Goal: Information Seeking & Learning: Learn about a topic

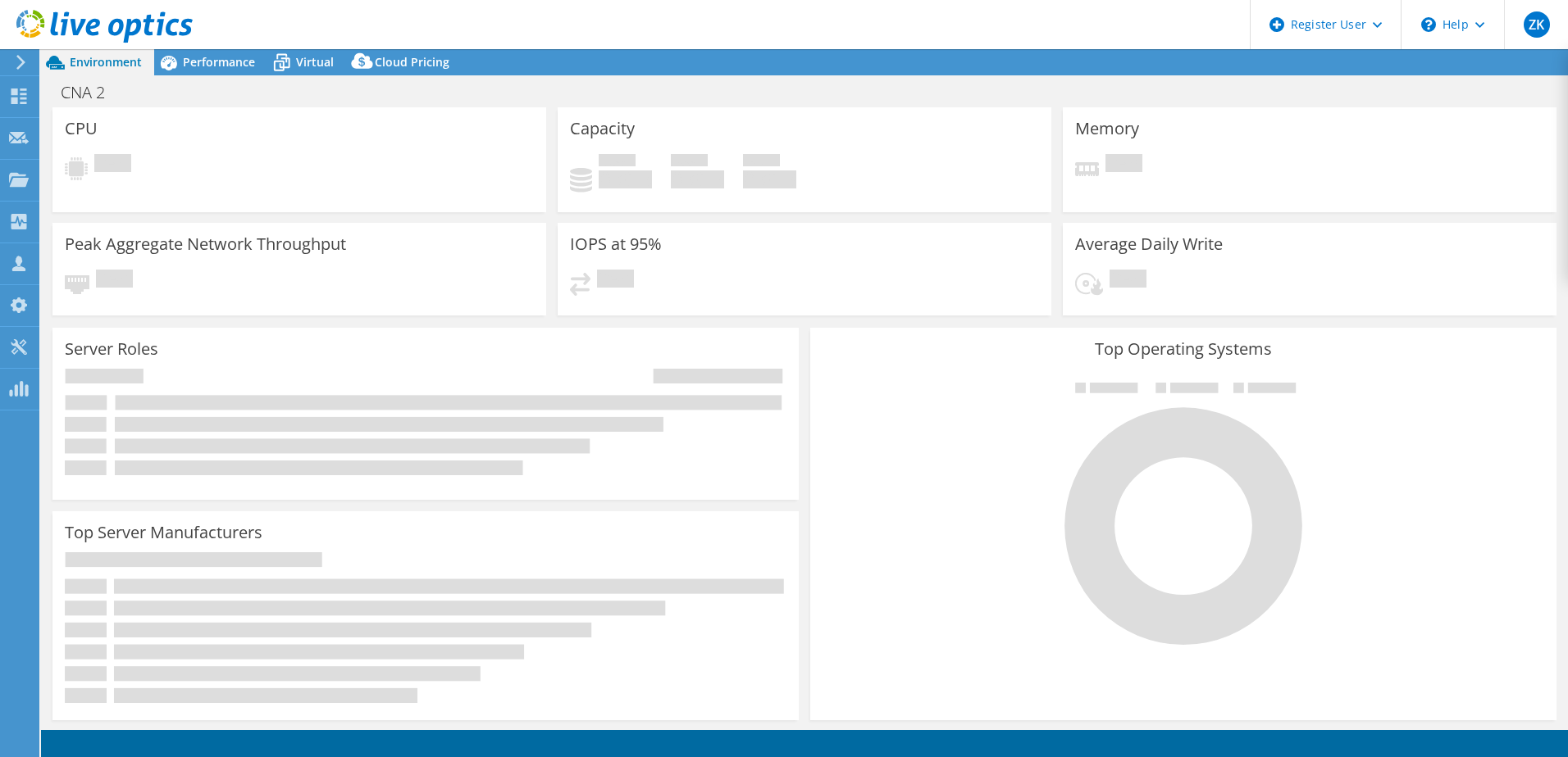
select select "USD"
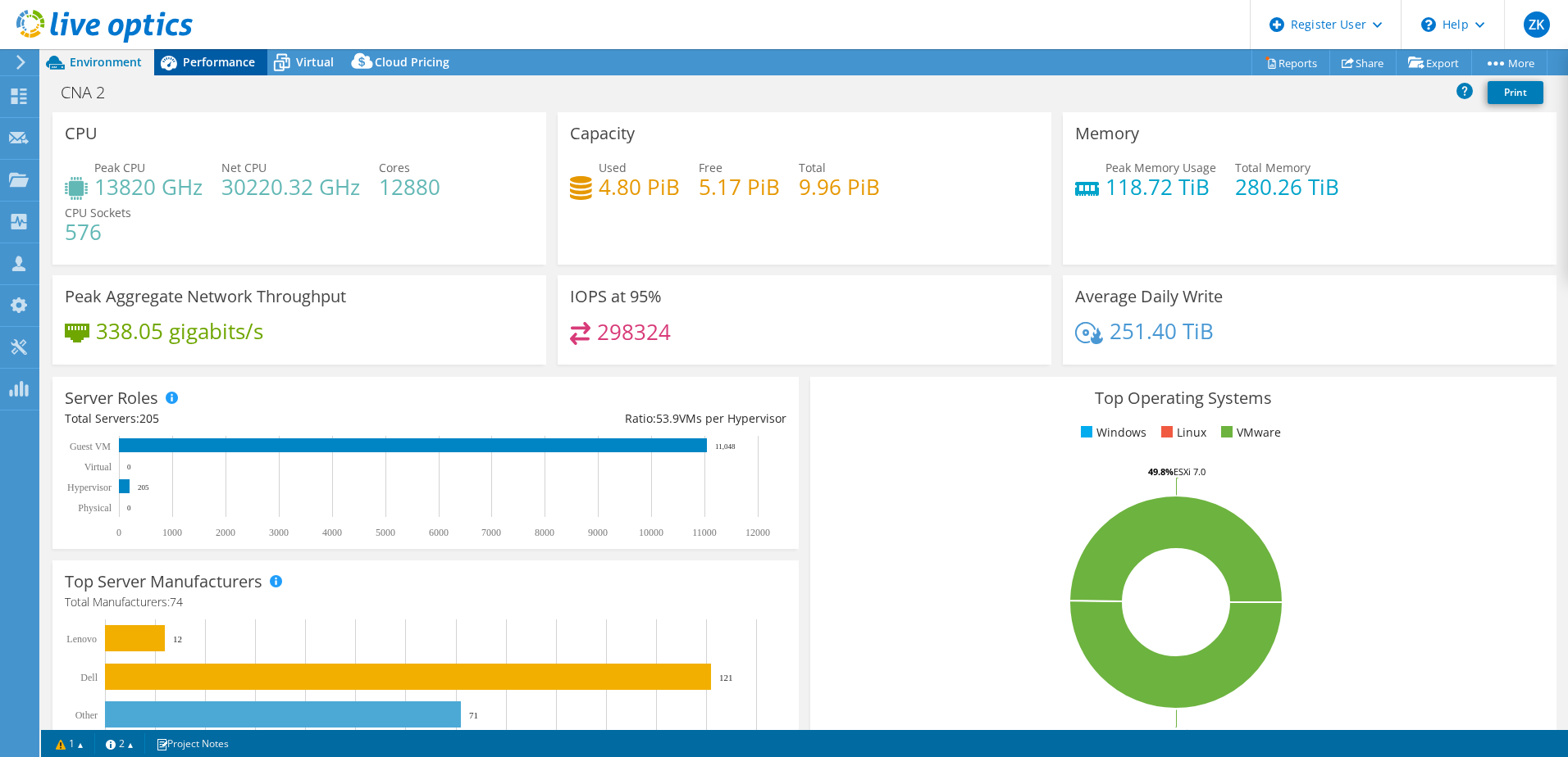
click at [217, 73] on div "Performance" at bounding box center [210, 62] width 113 height 26
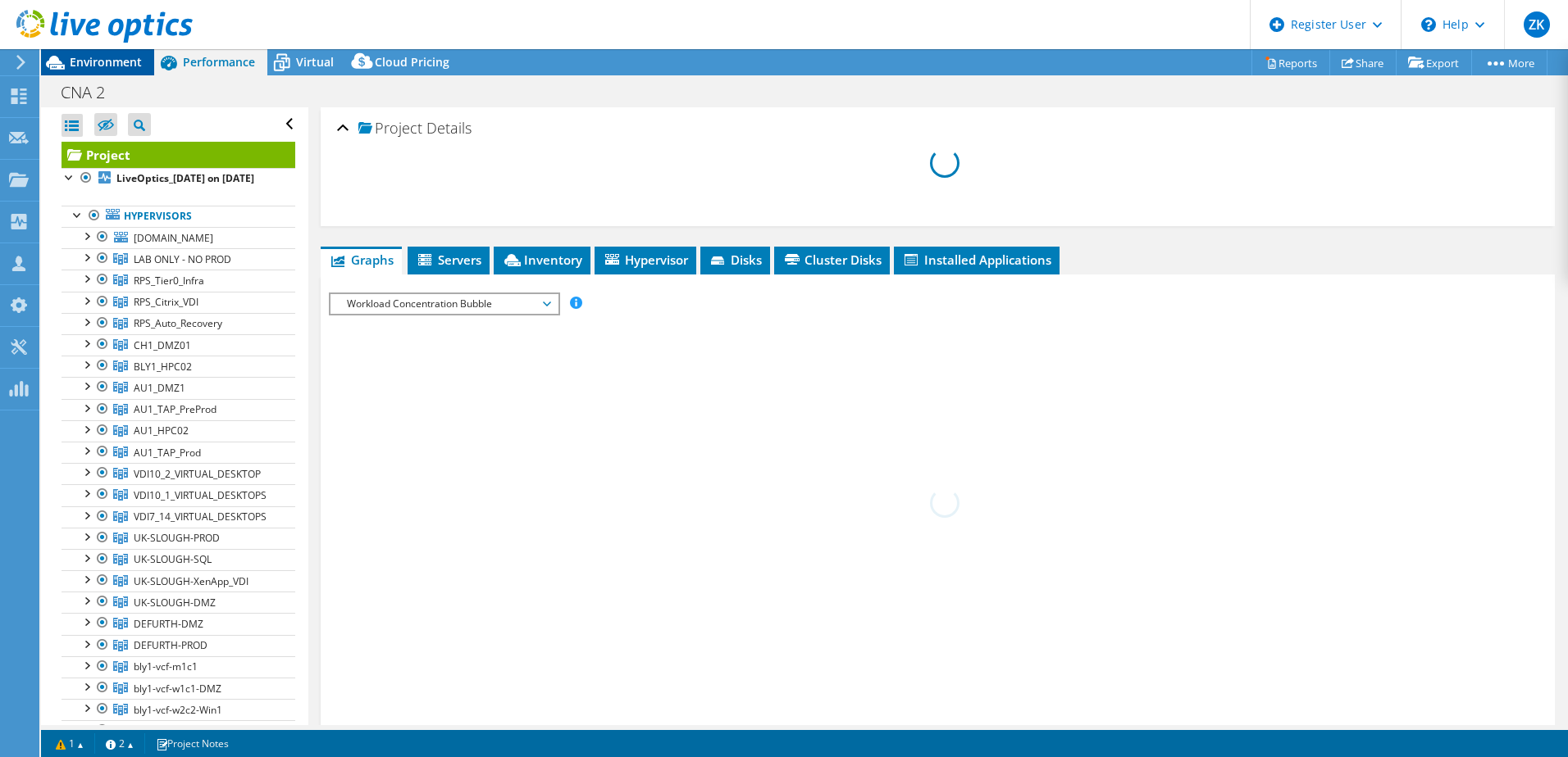
click at [108, 57] on span "Environment" at bounding box center [106, 62] width 72 height 15
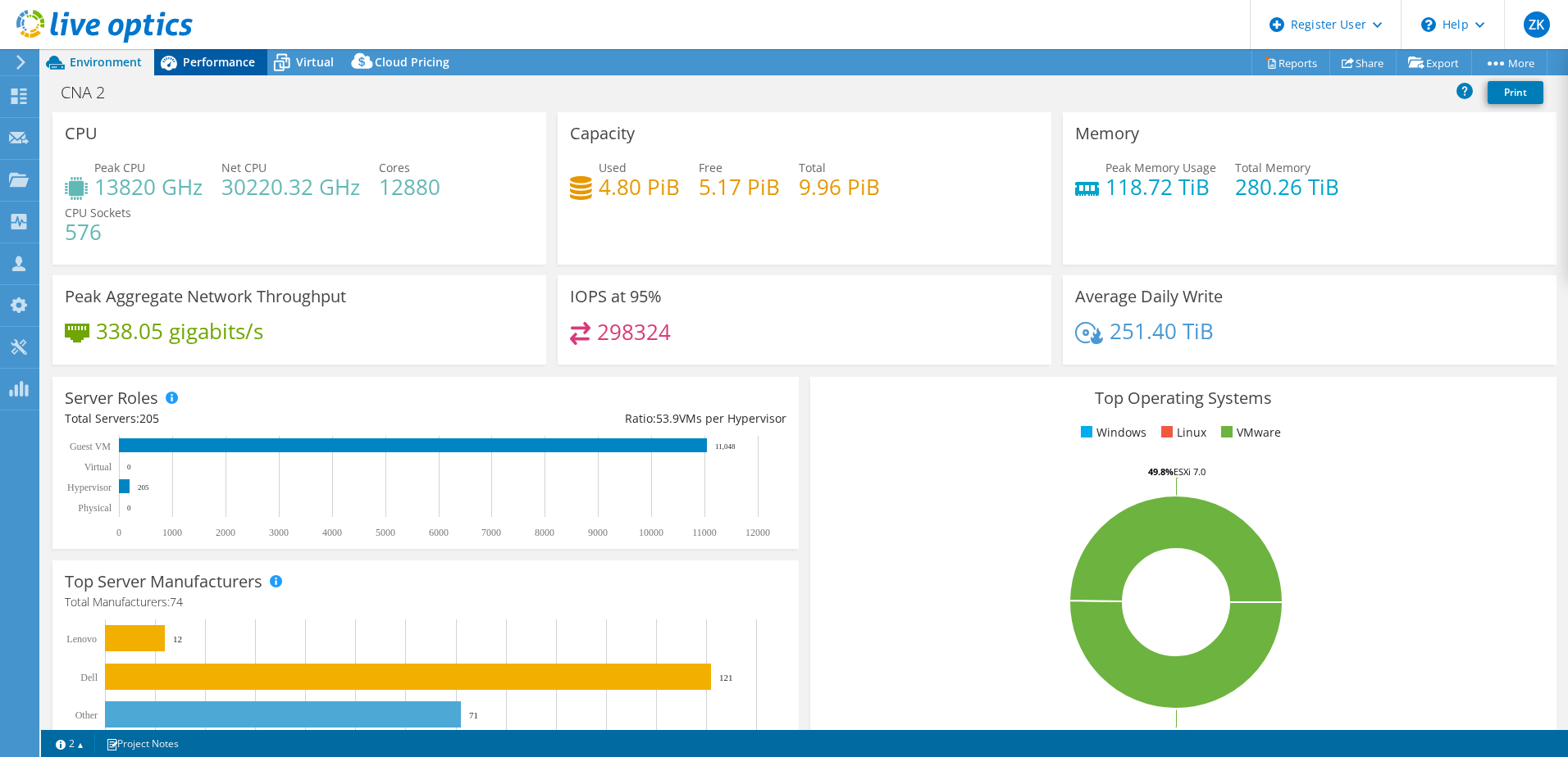
click at [205, 66] on span "Performance" at bounding box center [219, 62] width 72 height 15
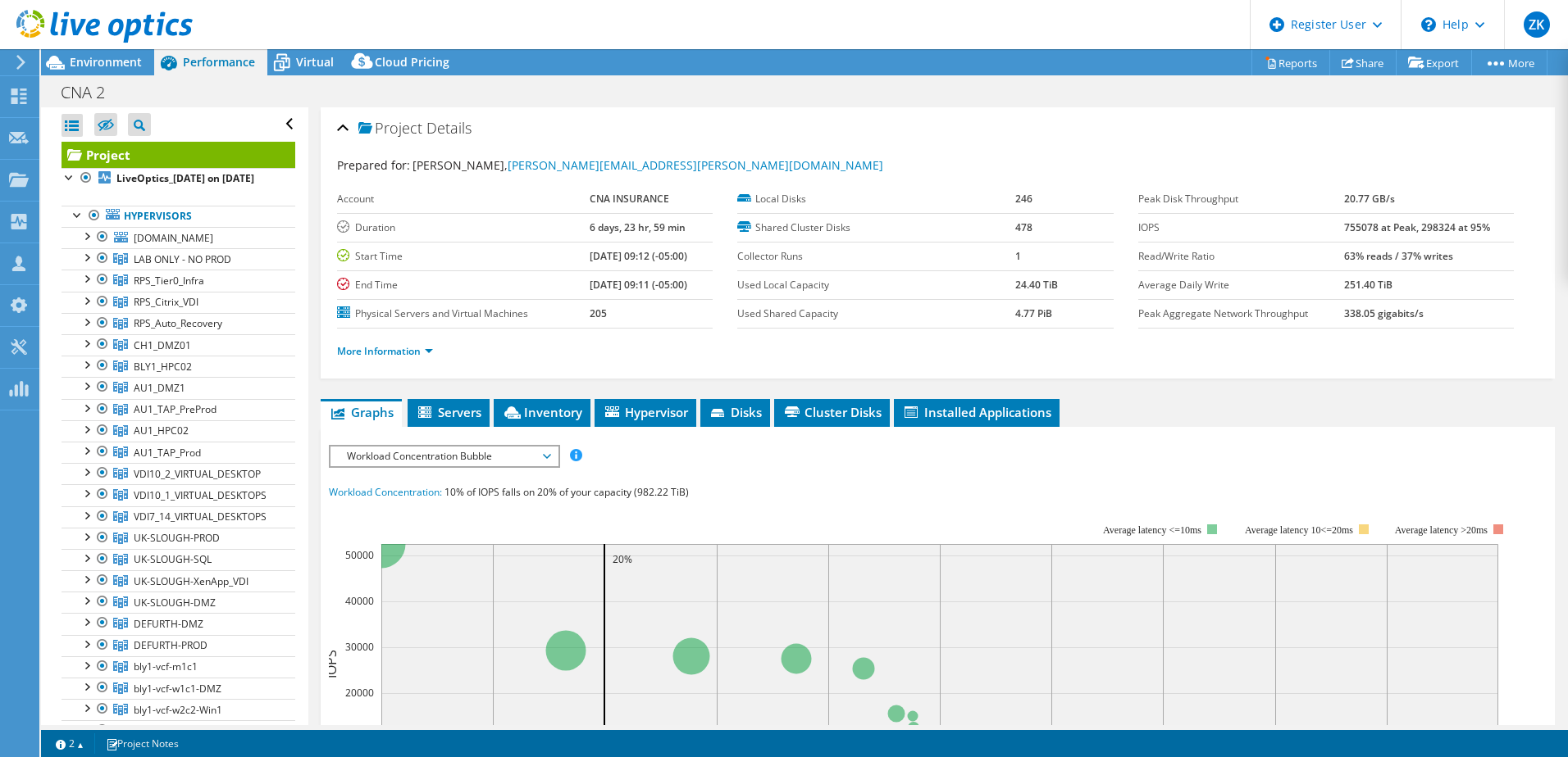
click at [453, 18] on header "ZK Dell User Ziemovit [PERSON_NAME] [EMAIL_ADDRESS][PERSON_NAME][DOMAIN_NAME] D…" at bounding box center [784, 24] width 1568 height 49
click at [436, 9] on header "ZK Dell User Ziemovit [PERSON_NAME] [EMAIL_ADDRESS][PERSON_NAME][DOMAIN_NAME] D…" at bounding box center [784, 24] width 1568 height 49
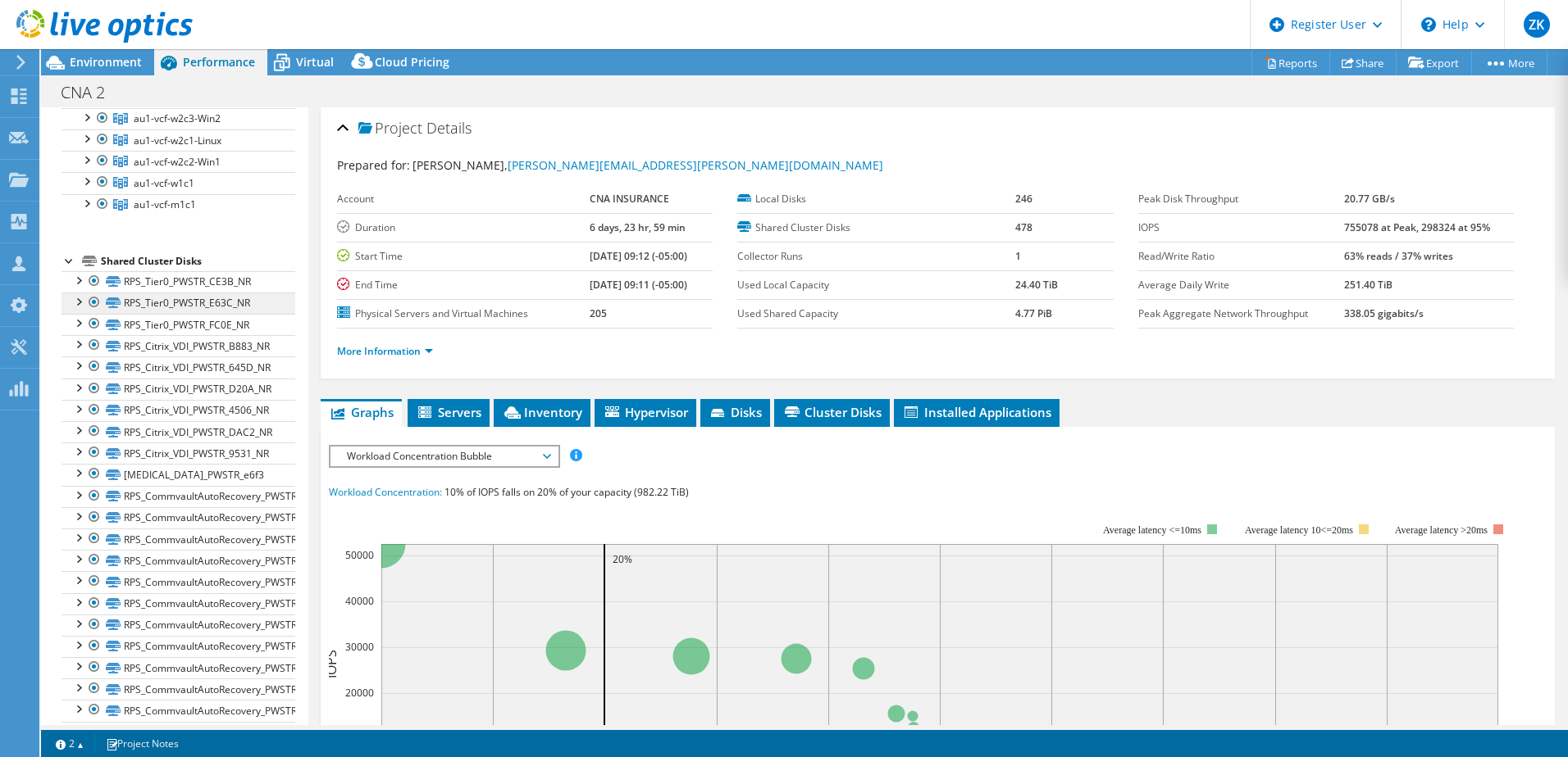
scroll to position [164, 0]
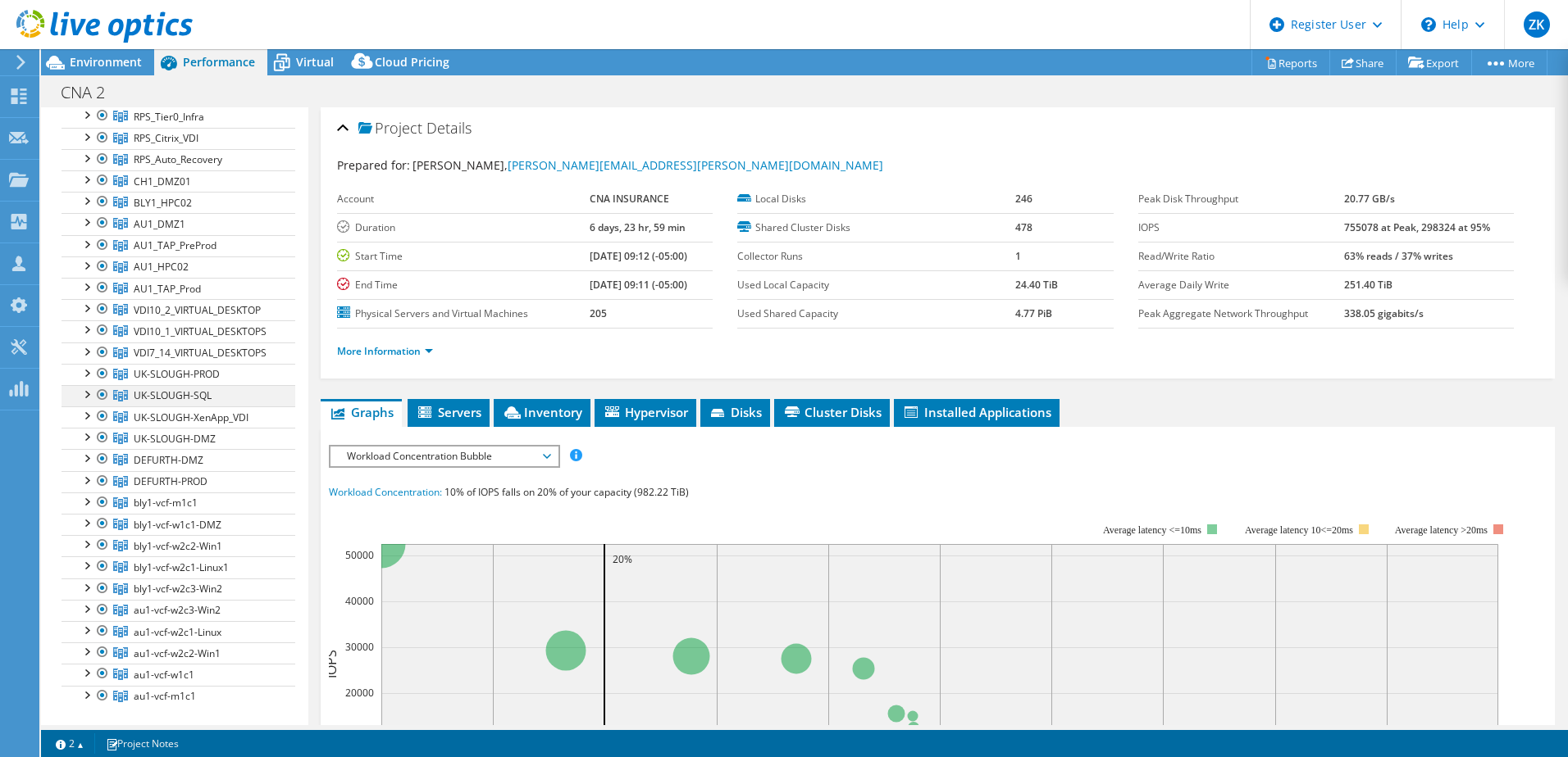
click at [105, 405] on div at bounding box center [102, 395] width 16 height 19
click at [104, 426] on div at bounding box center [102, 416] width 16 height 19
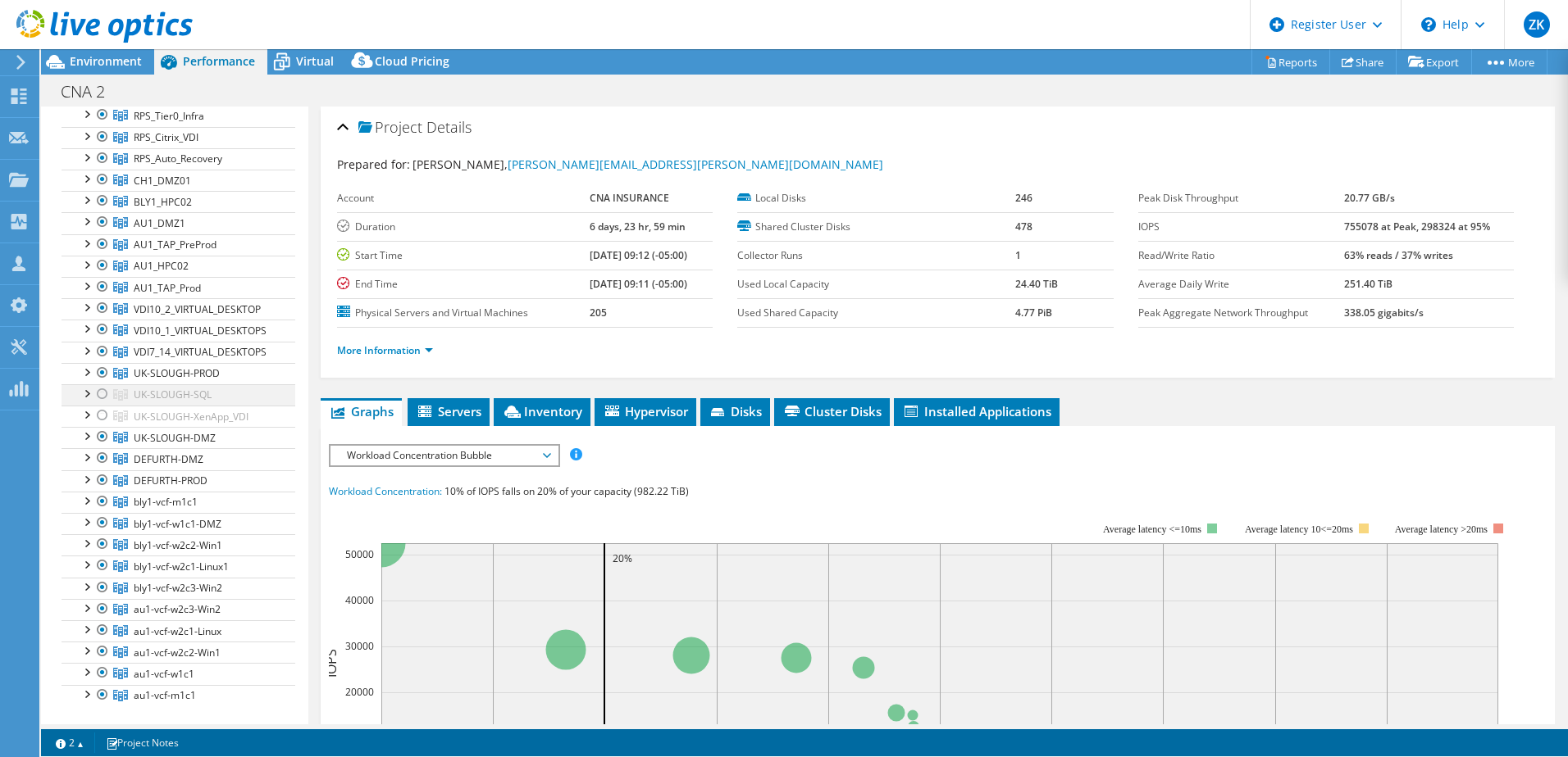
click at [99, 404] on div at bounding box center [102, 394] width 16 height 19
click at [101, 425] on div at bounding box center [102, 415] width 16 height 19
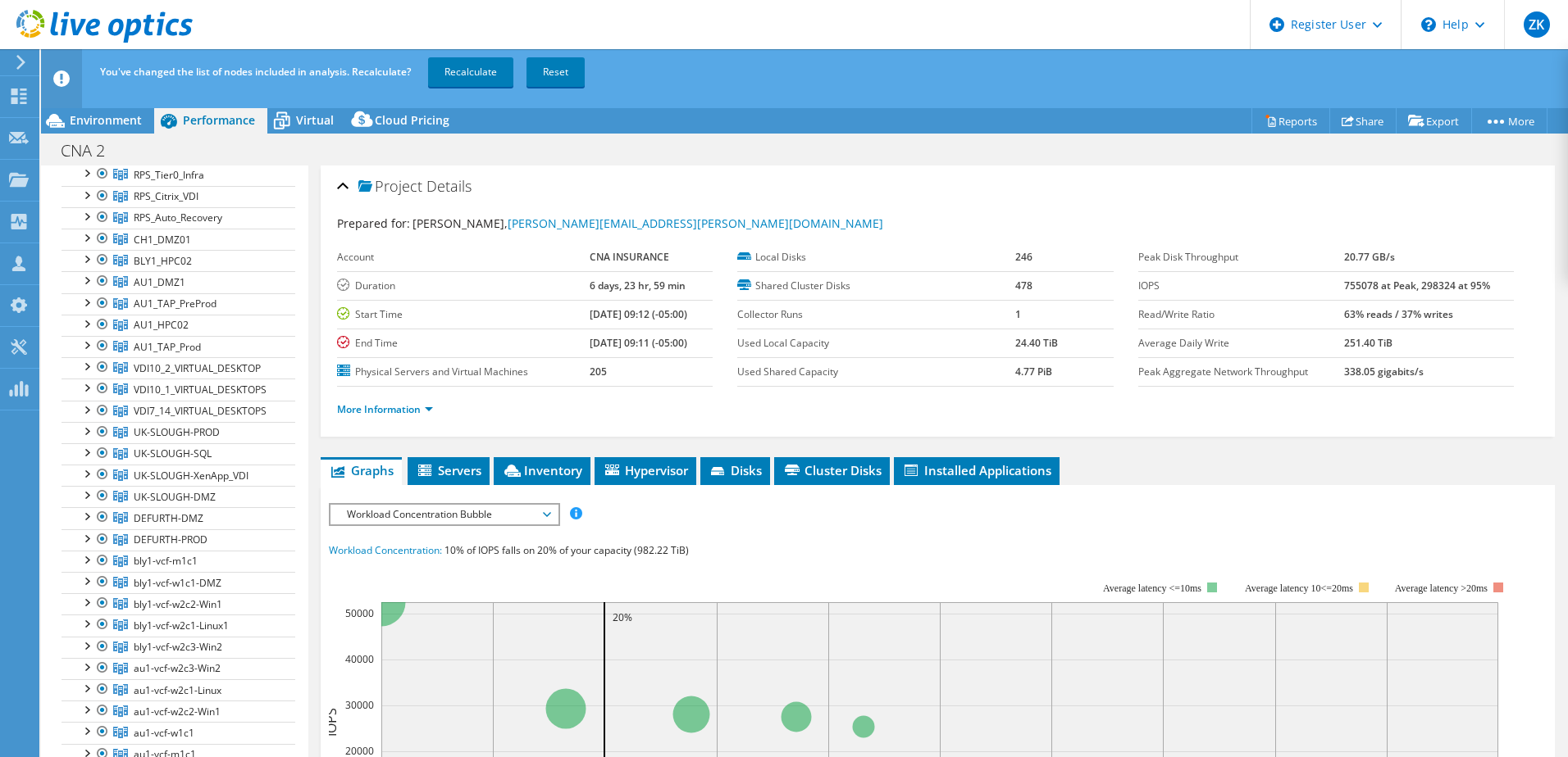
click at [105, 61] on div "You've changed the list of nodes included in analysis. Recalculate? Recalculate…" at bounding box center [835, 72] width 1478 height 45
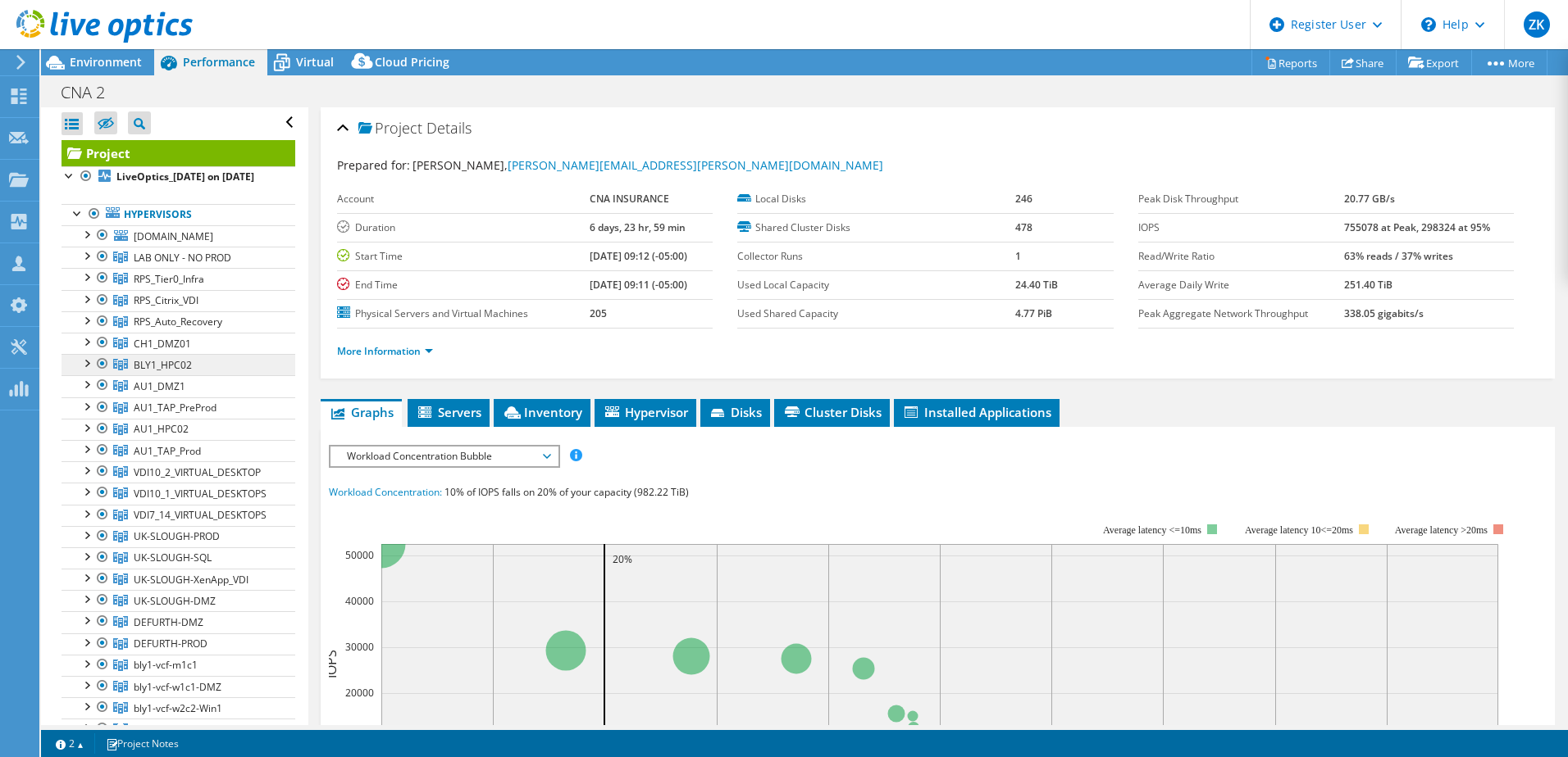
scroll to position [0, 0]
drag, startPoint x: 102, startPoint y: 63, endPoint x: 235, endPoint y: 64, distance: 133.0
click at [102, 63] on span "Environment" at bounding box center [106, 62] width 72 height 15
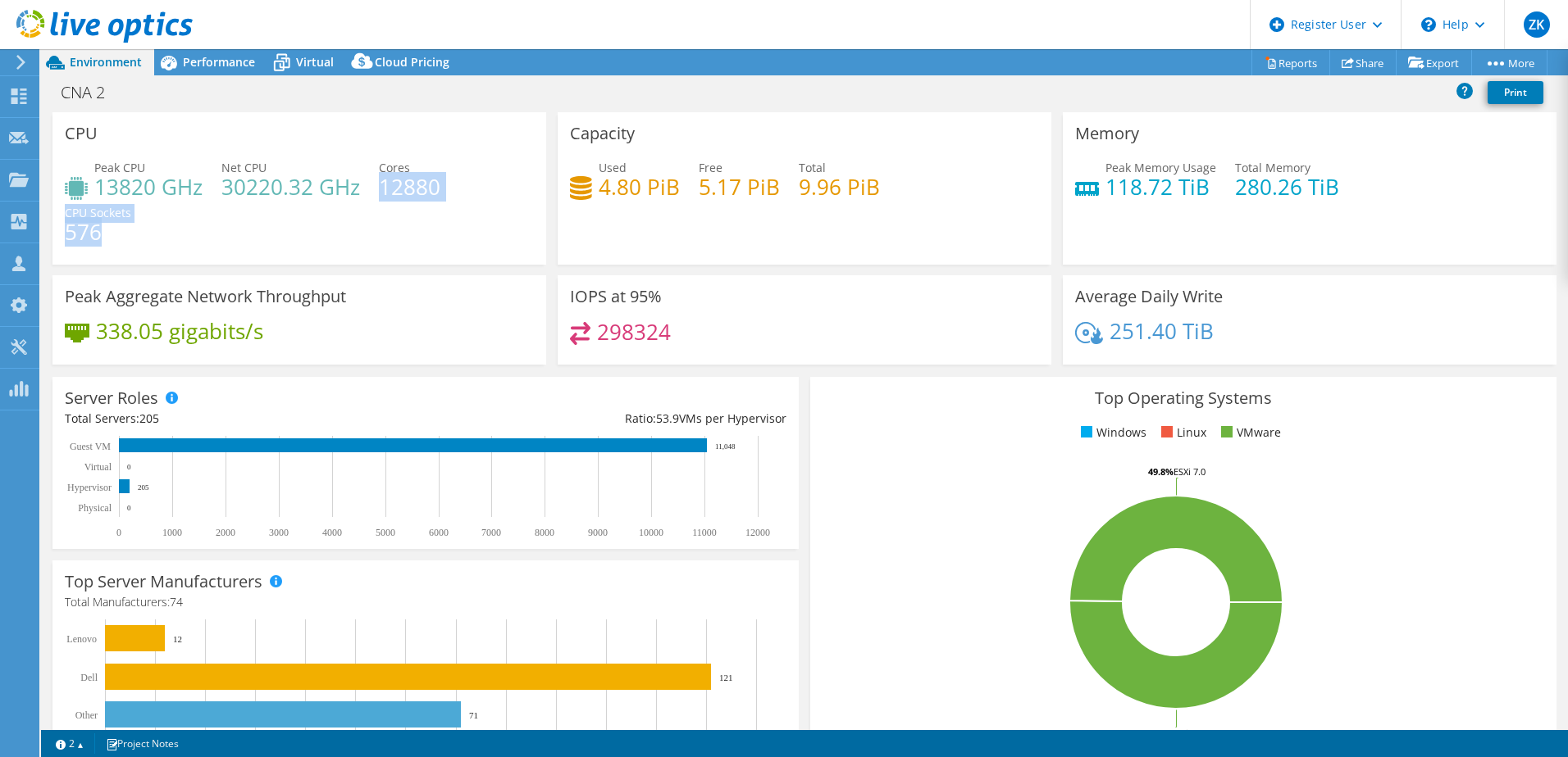
drag, startPoint x: 380, startPoint y: 187, endPoint x: 467, endPoint y: 205, distance: 88.8
click at [467, 205] on div "Peak CPU 13820 GHz Net CPU 30220.32 GHz Cores 12880 CPU Sockets 576" at bounding box center [299, 208] width 469 height 99
drag, startPoint x: 467, startPoint y: 205, endPoint x: 395, endPoint y: 216, distance: 72.8
click at [395, 216] on div "Peak CPU 13820 GHz Net CPU 30220.32 GHz Cores 12880 CPU Sockets 576" at bounding box center [299, 208] width 469 height 99
drag, startPoint x: 630, startPoint y: 331, endPoint x: 703, endPoint y: 353, distance: 76.2
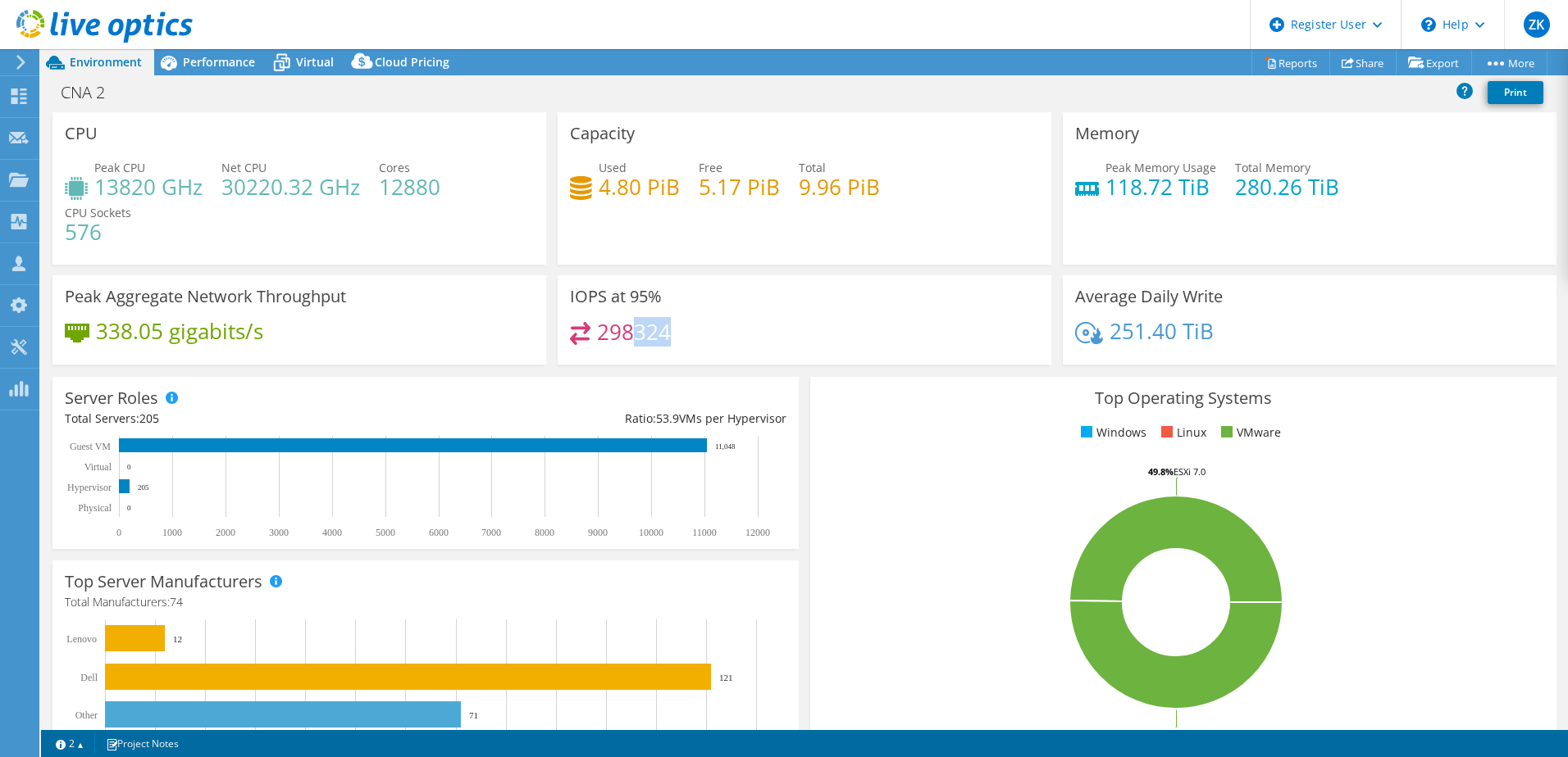
click at [703, 353] on div "298324" at bounding box center [804, 340] width 469 height 35
drag, startPoint x: 703, startPoint y: 353, endPoint x: 688, endPoint y: 338, distance: 21.2
click at [688, 338] on div "298324" at bounding box center [804, 340] width 469 height 35
drag, startPoint x: 630, startPoint y: 331, endPoint x: 596, endPoint y: 335, distance: 34.2
click at [597, 335] on h4 "298324" at bounding box center [633, 332] width 74 height 18
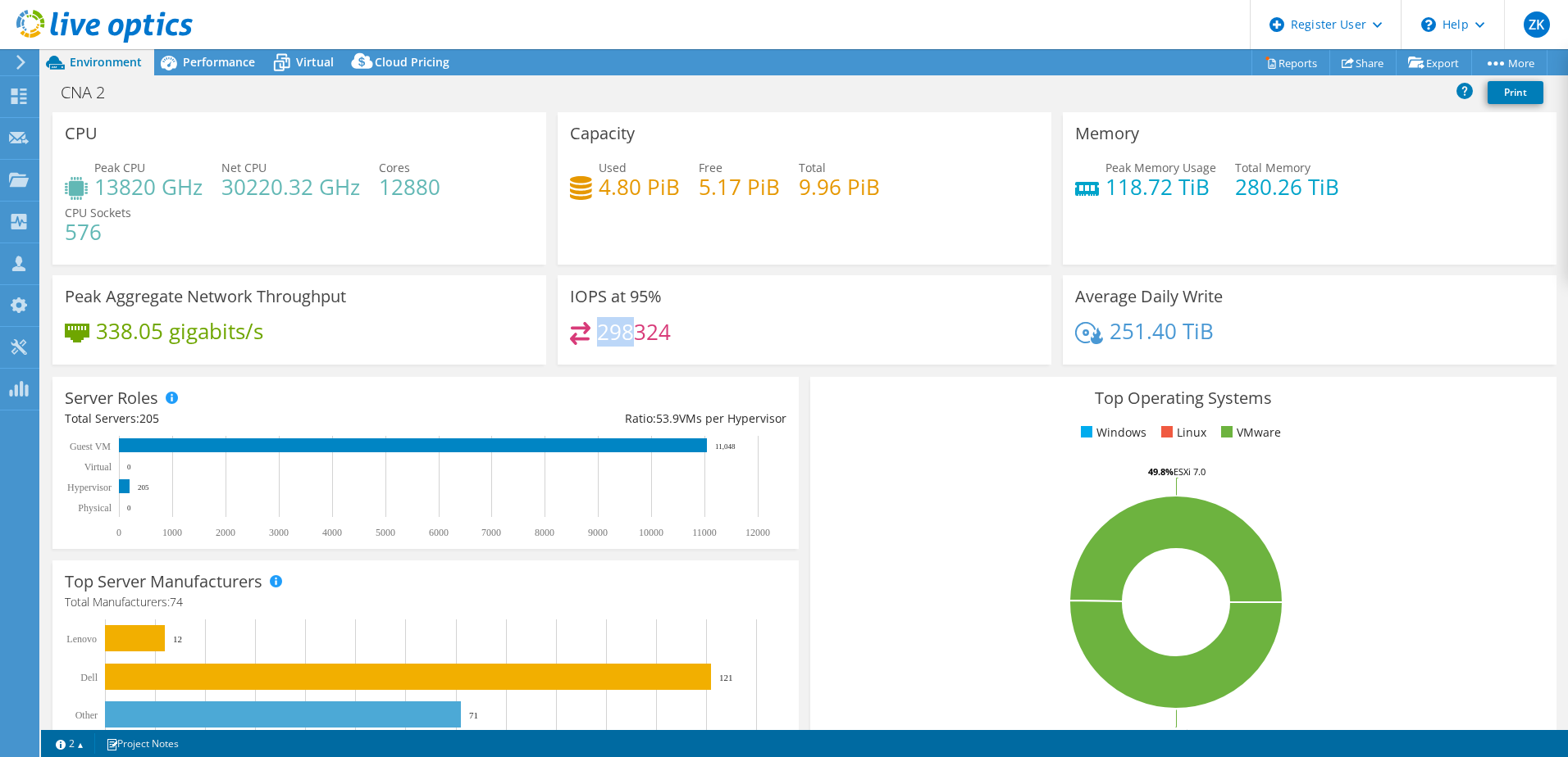
click at [630, 330] on h4 "298324" at bounding box center [633, 332] width 74 height 18
drag, startPoint x: 630, startPoint y: 334, endPoint x: 663, endPoint y: 344, distance: 34.5
click at [663, 341] on h4 "298324" at bounding box center [633, 332] width 74 height 18
drag, startPoint x: 663, startPoint y: 344, endPoint x: 687, endPoint y: 338, distance: 24.7
click at [687, 338] on div "298324" at bounding box center [804, 340] width 469 height 35
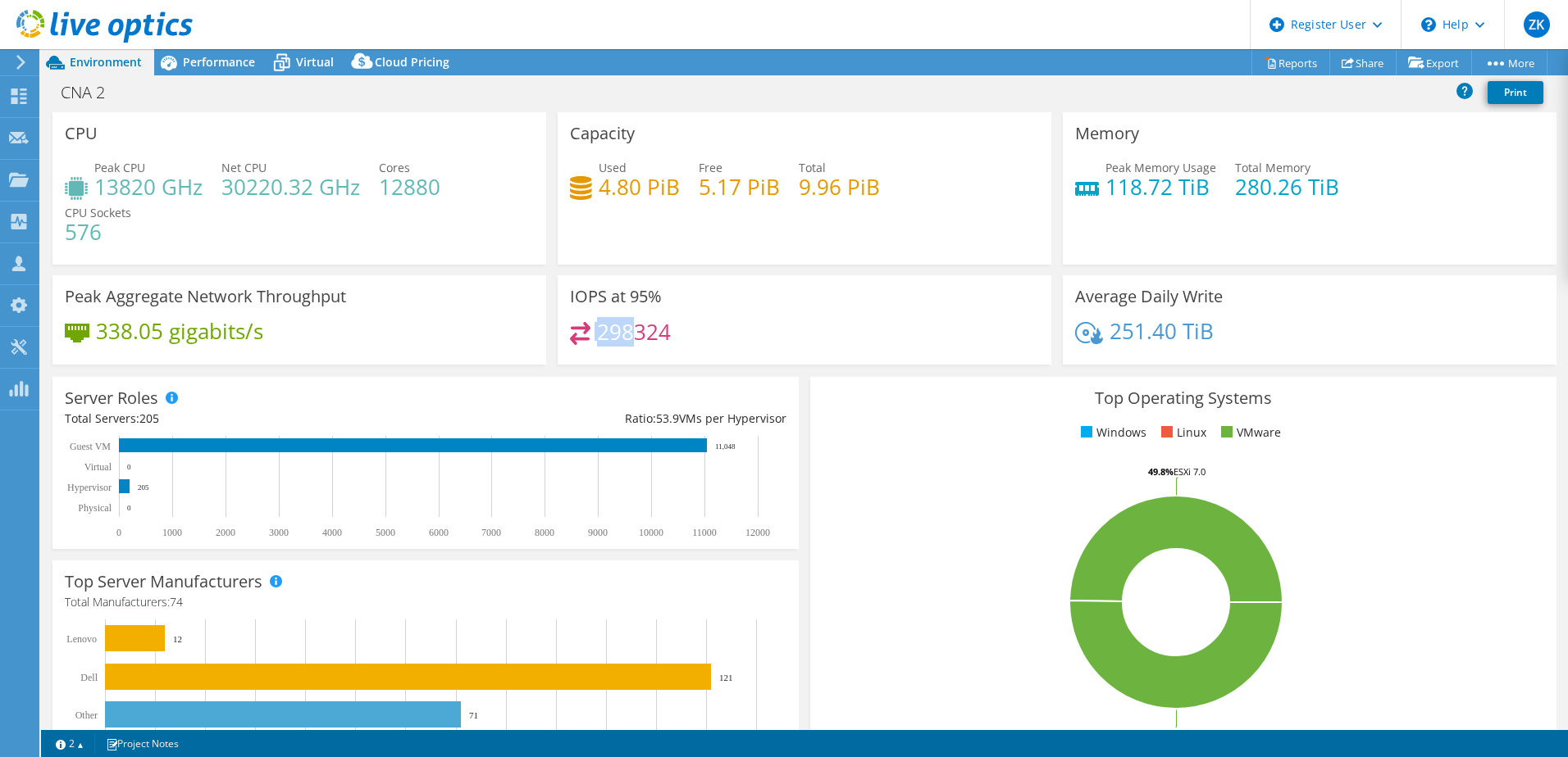
drag, startPoint x: 630, startPoint y: 334, endPoint x: 585, endPoint y: 333, distance: 45.0
click at [585, 333] on div "298324" at bounding box center [620, 331] width 101 height 18
drag, startPoint x: 585, startPoint y: 333, endPoint x: 632, endPoint y: 337, distance: 47.2
click at [632, 337] on h4 "298324" at bounding box center [633, 332] width 74 height 18
drag, startPoint x: 632, startPoint y: 337, endPoint x: 671, endPoint y: 341, distance: 39.2
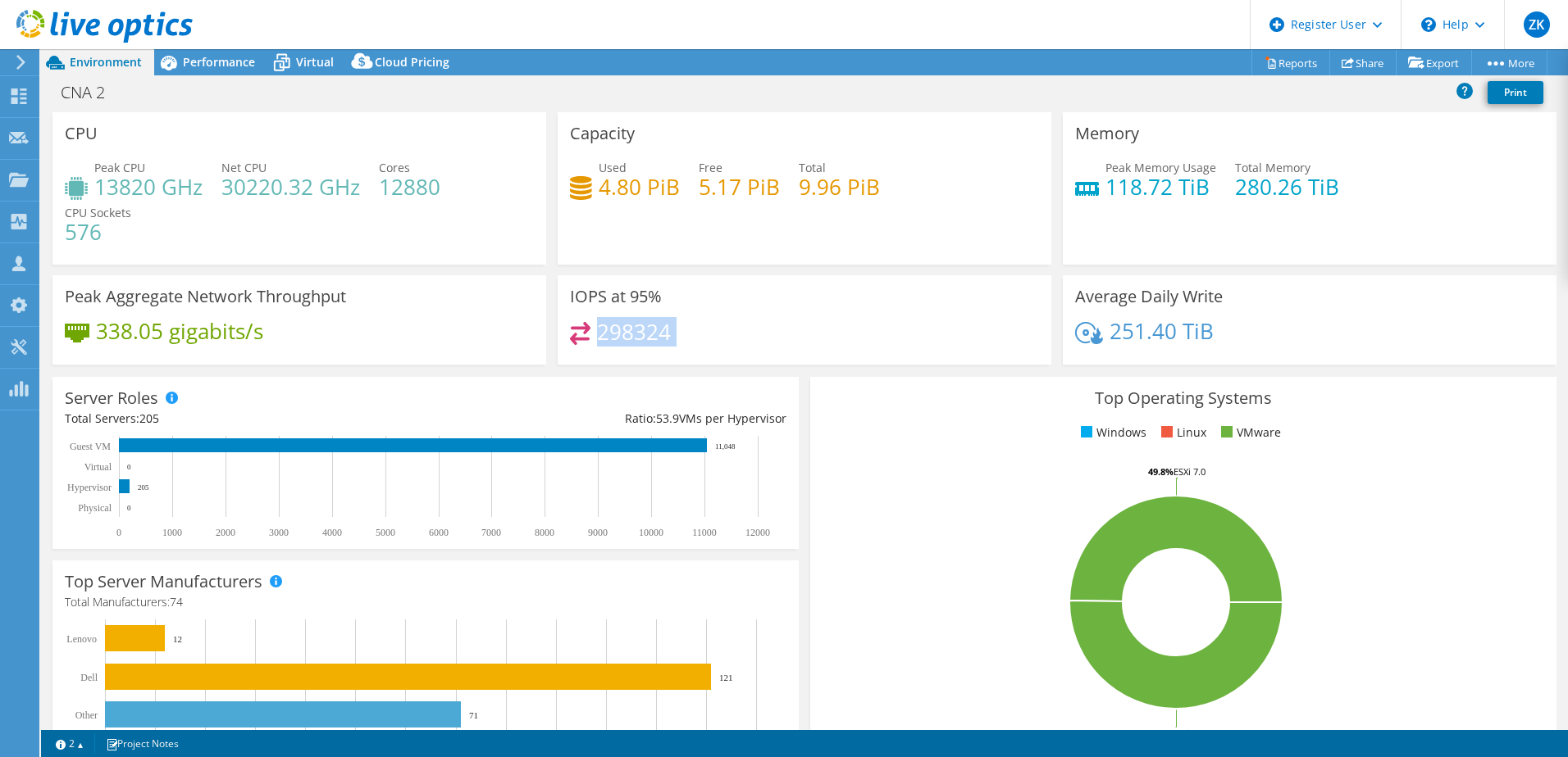
click at [671, 341] on div "298324" at bounding box center [804, 340] width 469 height 35
click at [678, 343] on div "298324" at bounding box center [804, 340] width 469 height 35
drag, startPoint x: 632, startPoint y: 337, endPoint x: 669, endPoint y: 337, distance: 37.0
click at [669, 337] on div "298324" at bounding box center [804, 340] width 469 height 35
drag, startPoint x: 669, startPoint y: 337, endPoint x: 634, endPoint y: 335, distance: 35.1
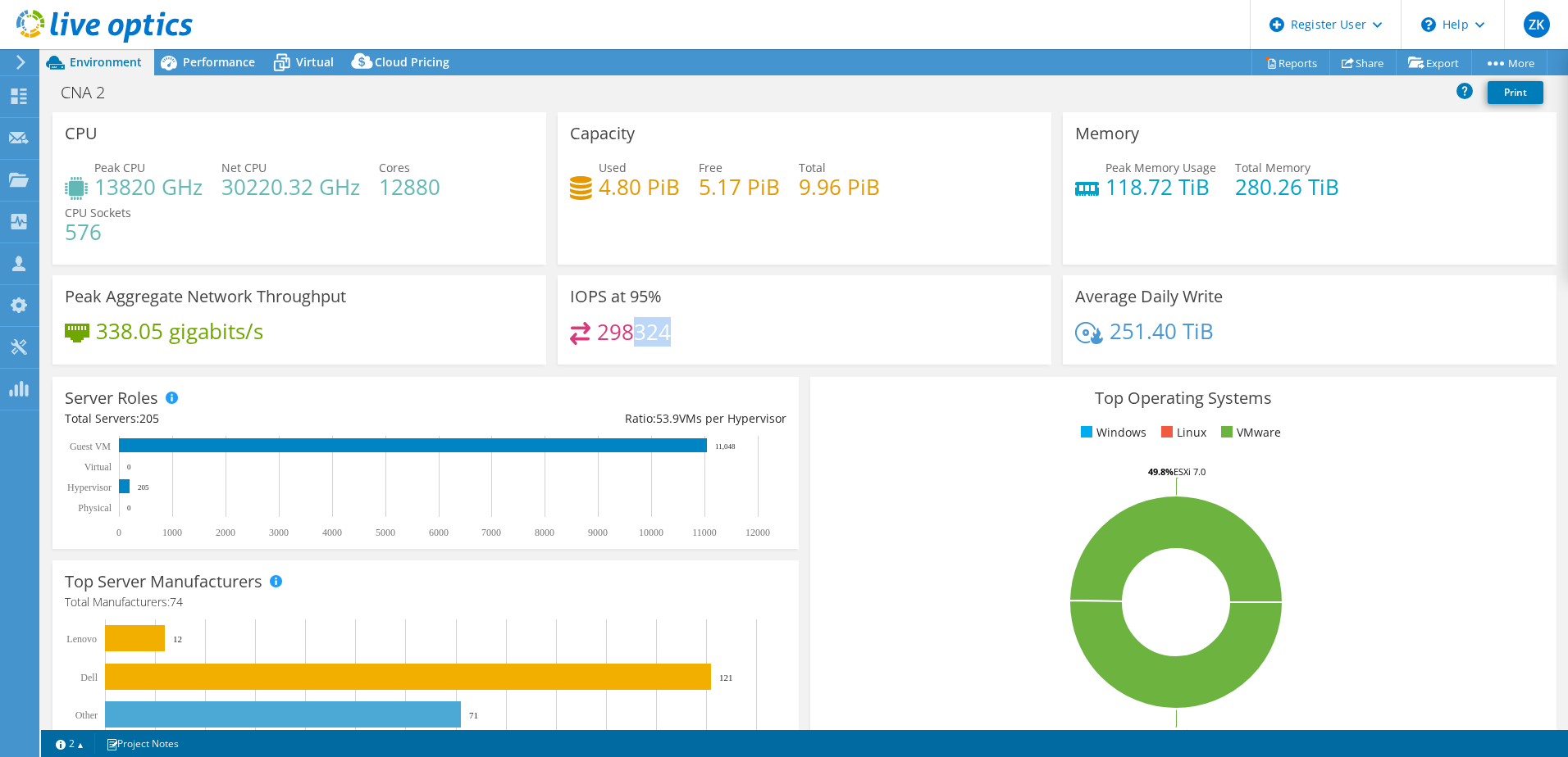
click at [634, 335] on h4 "298324" at bounding box center [633, 332] width 74 height 18
drag, startPoint x: 630, startPoint y: 334, endPoint x: 594, endPoint y: 333, distance: 36.0
click at [597, 333] on h4 "298324" at bounding box center [633, 332] width 74 height 18
drag, startPoint x: 594, startPoint y: 333, endPoint x: 636, endPoint y: 341, distance: 42.8
click at [636, 341] on h4 "298324" at bounding box center [633, 332] width 74 height 18
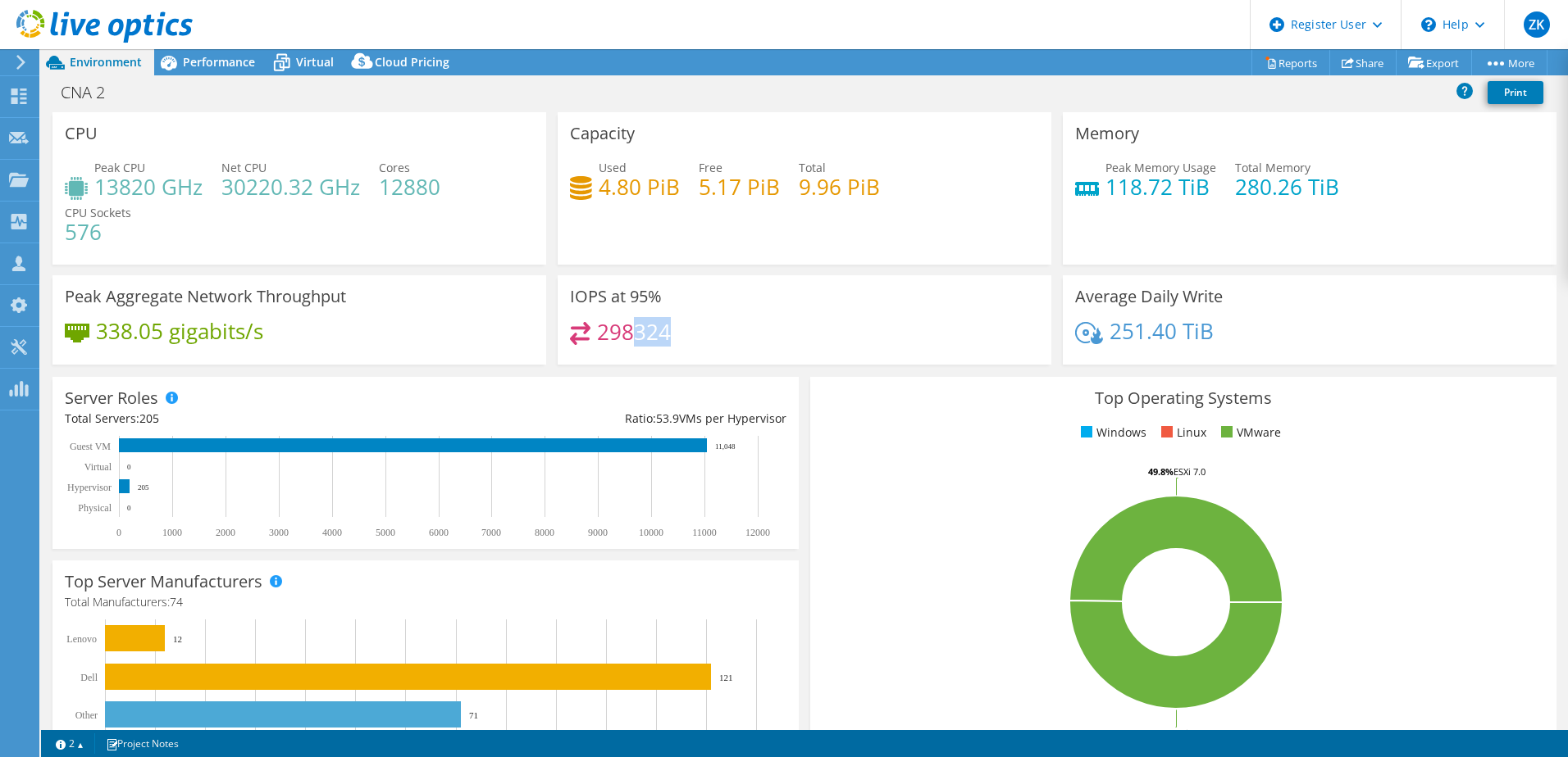
drag, startPoint x: 632, startPoint y: 339, endPoint x: 668, endPoint y: 340, distance: 36.0
click at [668, 340] on div "298324" at bounding box center [804, 340] width 469 height 35
drag, startPoint x: 632, startPoint y: 334, endPoint x: 596, endPoint y: 341, distance: 36.7
click at [597, 341] on h4 "298324" at bounding box center [633, 332] width 74 height 18
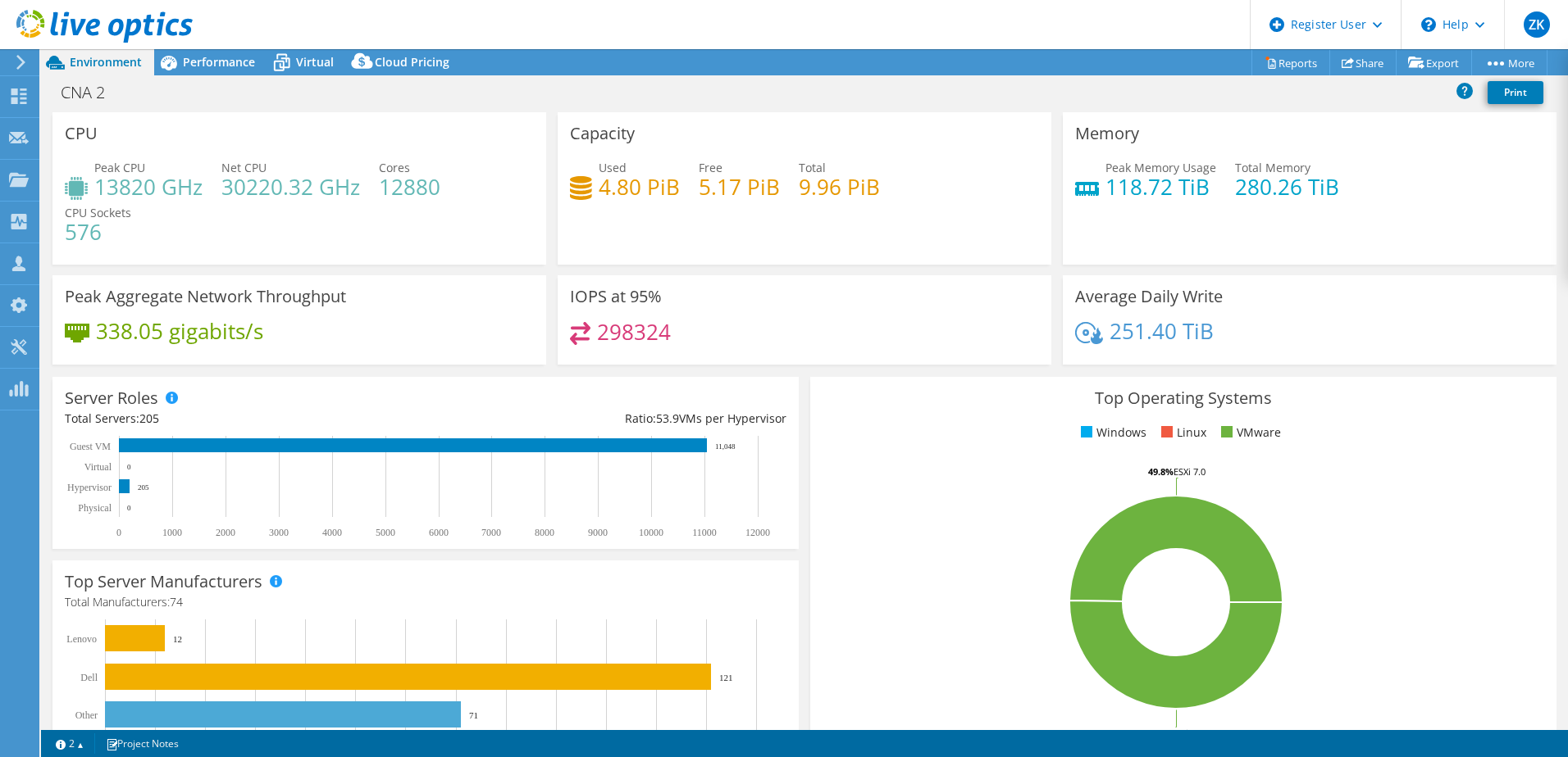
drag, startPoint x: 596, startPoint y: 341, endPoint x: 689, endPoint y: 333, distance: 93.3
click at [689, 333] on div "298324" at bounding box center [804, 340] width 469 height 35
drag, startPoint x: 405, startPoint y: 293, endPoint x: 261, endPoint y: 292, distance: 144.0
click at [261, 292] on div "Peak Aggregate Network Throughput 338.05 gigabits/s" at bounding box center [299, 319] width 494 height 89
drag, startPoint x: 261, startPoint y: 292, endPoint x: 387, endPoint y: 296, distance: 126.1
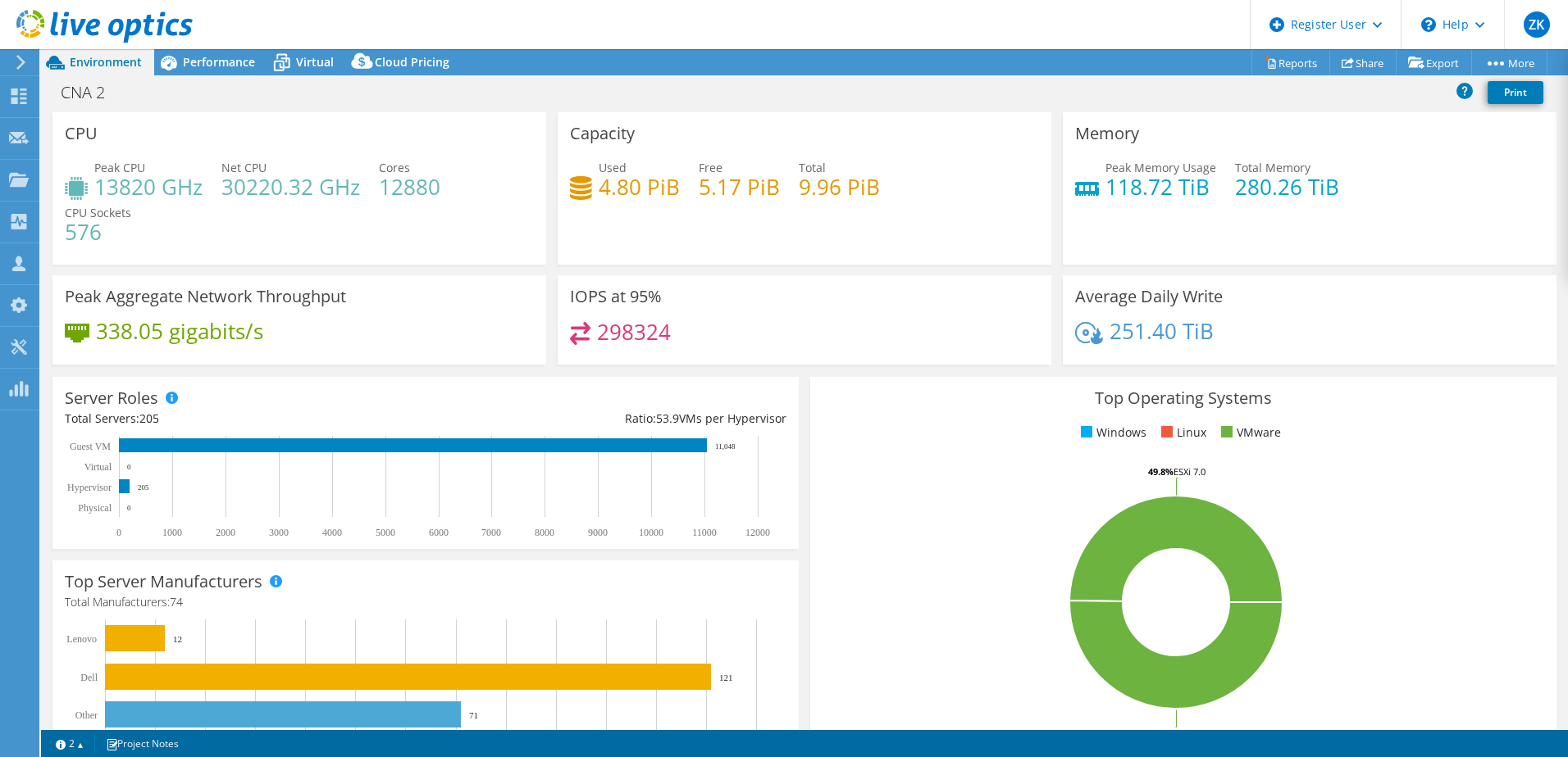
click at [387, 296] on div "Peak Aggregate Network Throughput 338.05 gigabits/s" at bounding box center [299, 319] width 494 height 89
click at [186, 74] on div "Performance" at bounding box center [210, 62] width 113 height 26
